Goal: Find specific page/section: Find specific page/section

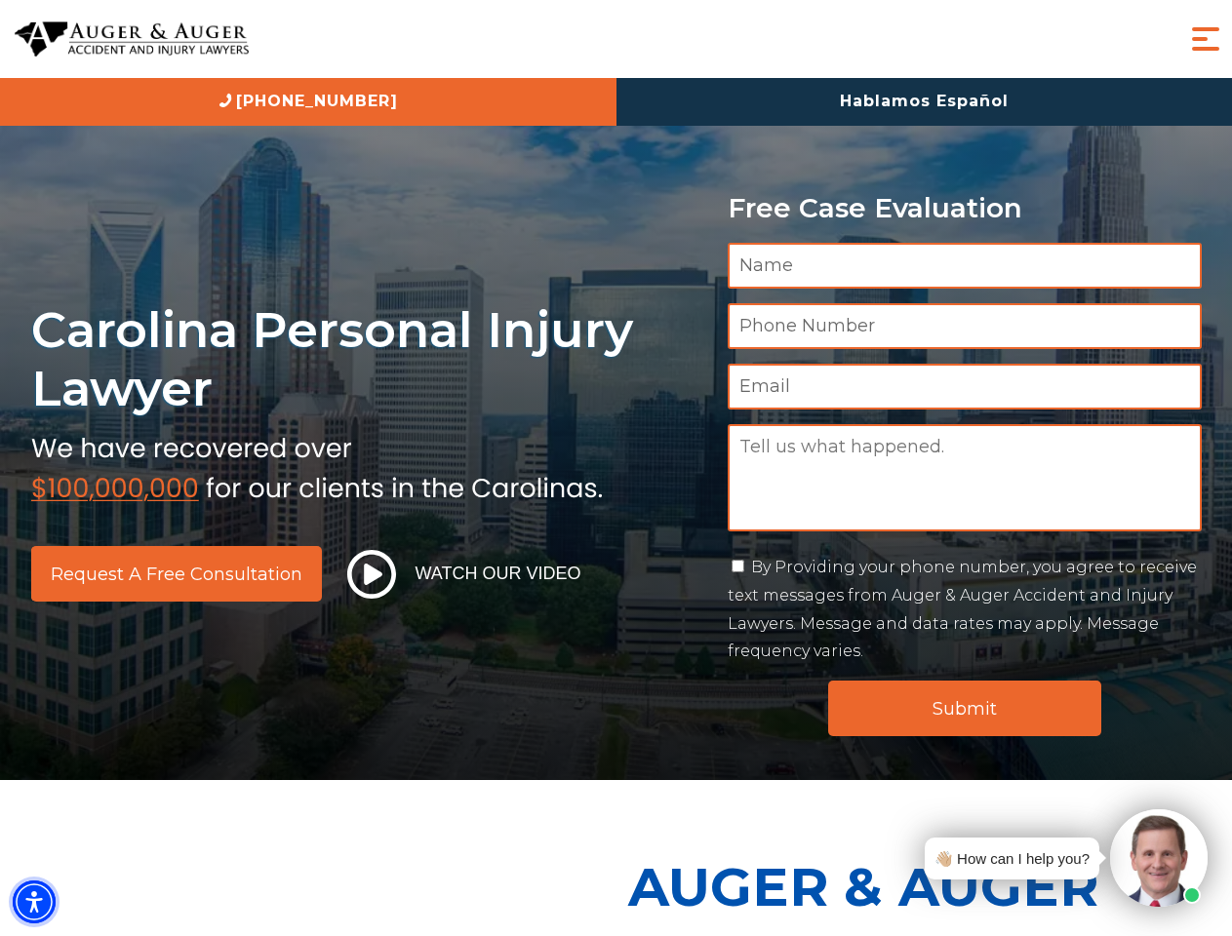
click at [34, 902] on img "Accessibility Menu" at bounding box center [34, 902] width 43 height 43
